Goal: Complete application form: Complete application form

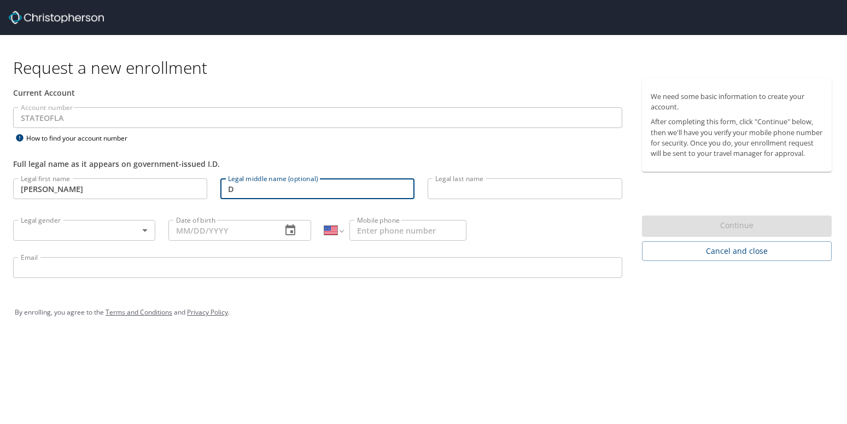
select select "US"
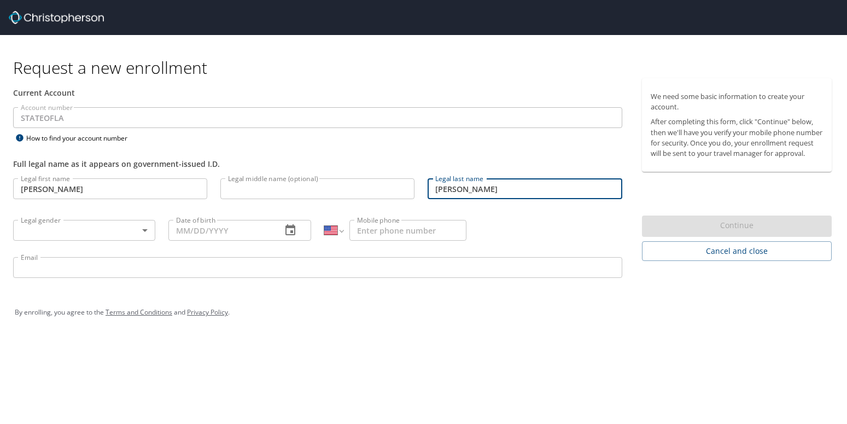
type input "[PERSON_NAME]"
click at [144, 230] on body "Request a new enrollment Current Account Account number STATEOFLA Account numbe…" at bounding box center [423, 212] width 847 height 424
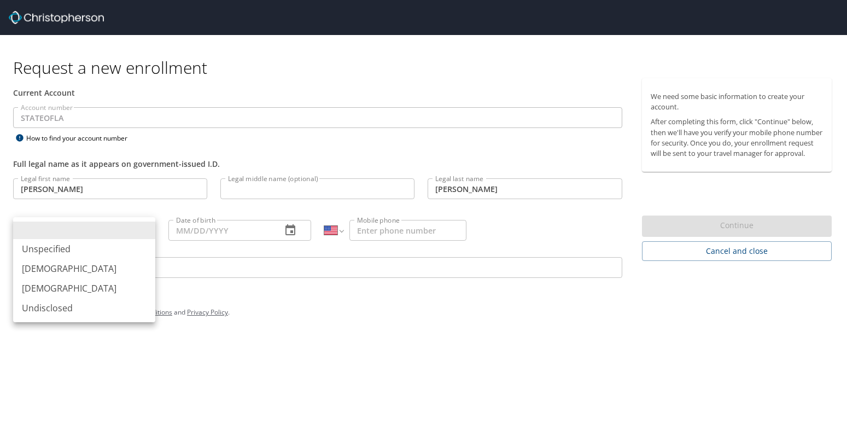
click at [75, 287] on li "[DEMOGRAPHIC_DATA]" at bounding box center [84, 288] width 142 height 20
type input "[DEMOGRAPHIC_DATA]"
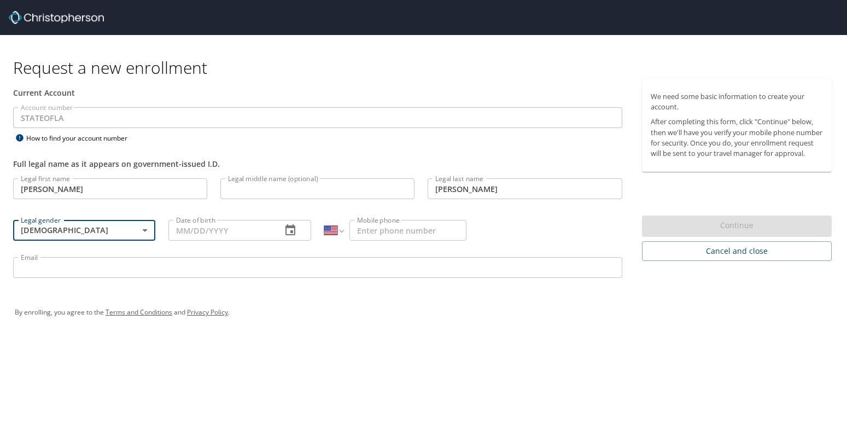
click at [211, 236] on input "Date of birth" at bounding box center [220, 230] width 104 height 21
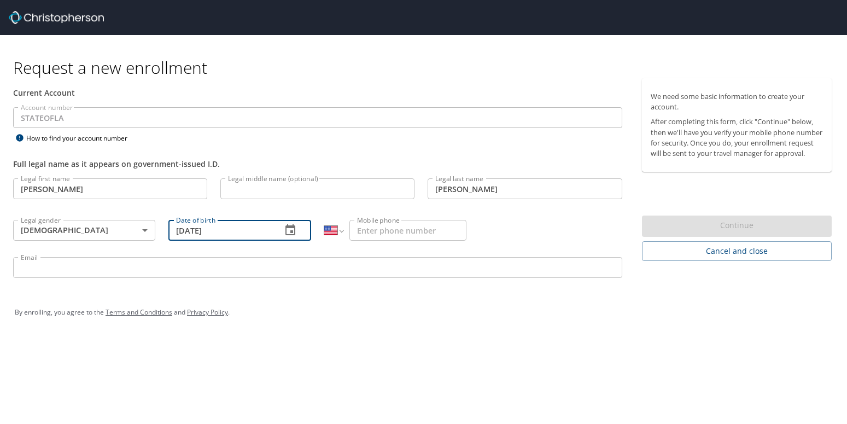
type input "[DATE]"
click at [392, 231] on input "Mobile phone" at bounding box center [407, 230] width 117 height 21
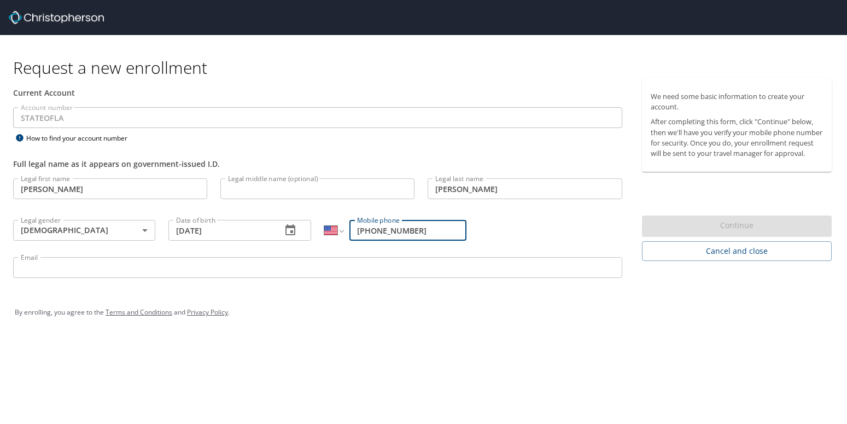
type input "[PHONE_NUMBER]"
click at [214, 271] on input "Email" at bounding box center [317, 267] width 609 height 21
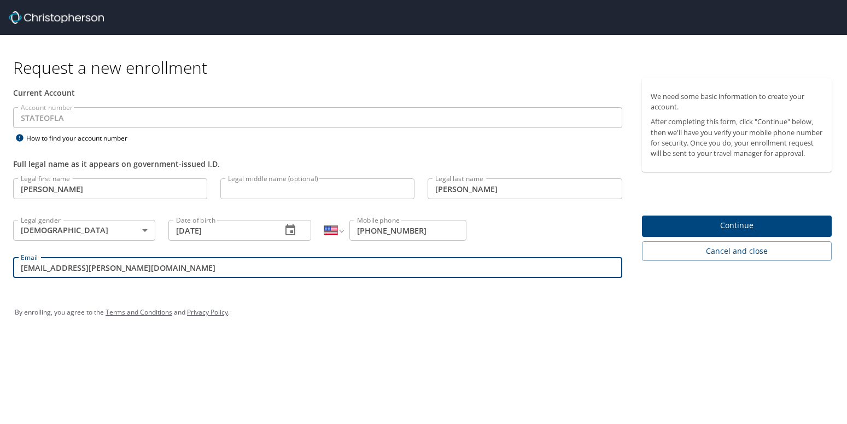
type input "[EMAIL_ADDRESS][PERSON_NAME][DOMAIN_NAME]"
click at [771, 232] on span "Continue" at bounding box center [737, 226] width 172 height 14
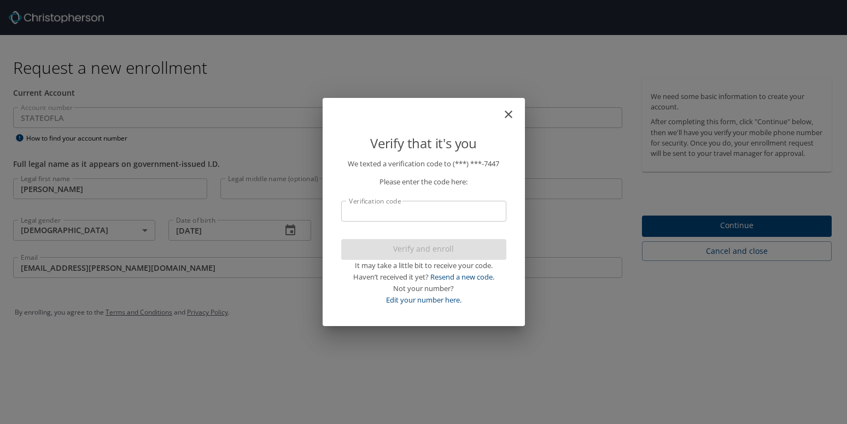
click at [359, 218] on input "Verification code" at bounding box center [423, 211] width 165 height 21
type input "698154"
